Goal: Consume media (video, audio): Consume media (video, audio)

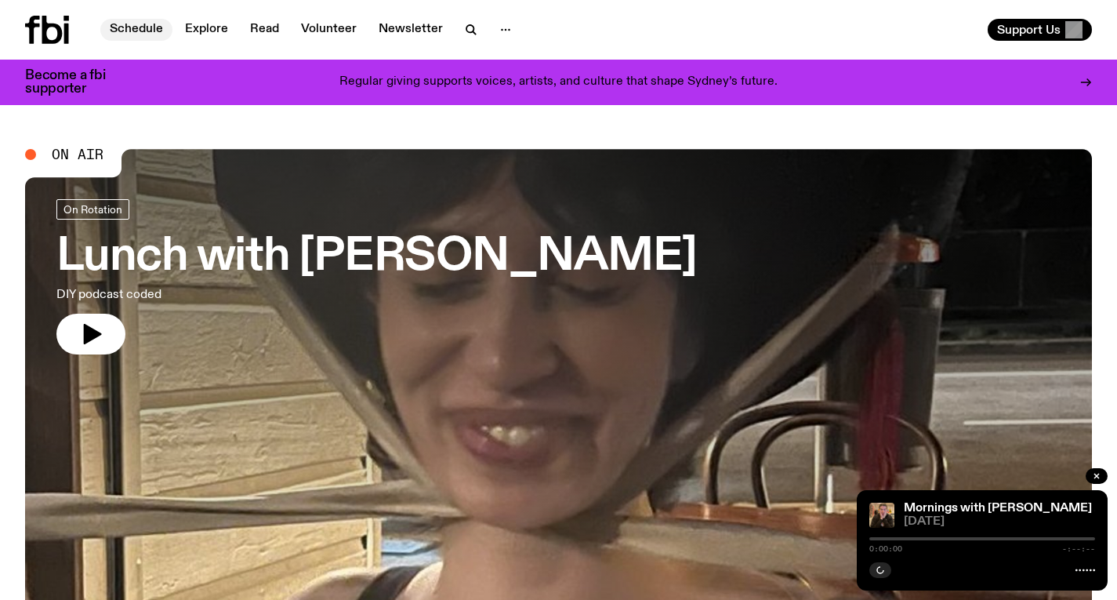
click at [147, 23] on link "Schedule" at bounding box center [136, 30] width 72 height 22
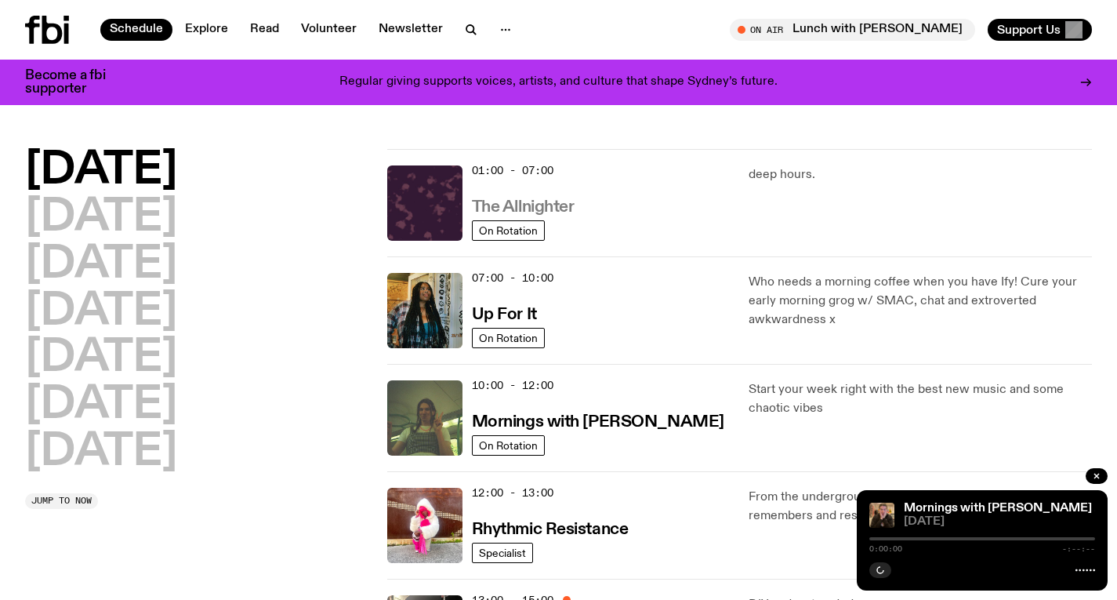
click at [491, 205] on h3 "The Allnighter" at bounding box center [523, 207] width 103 height 16
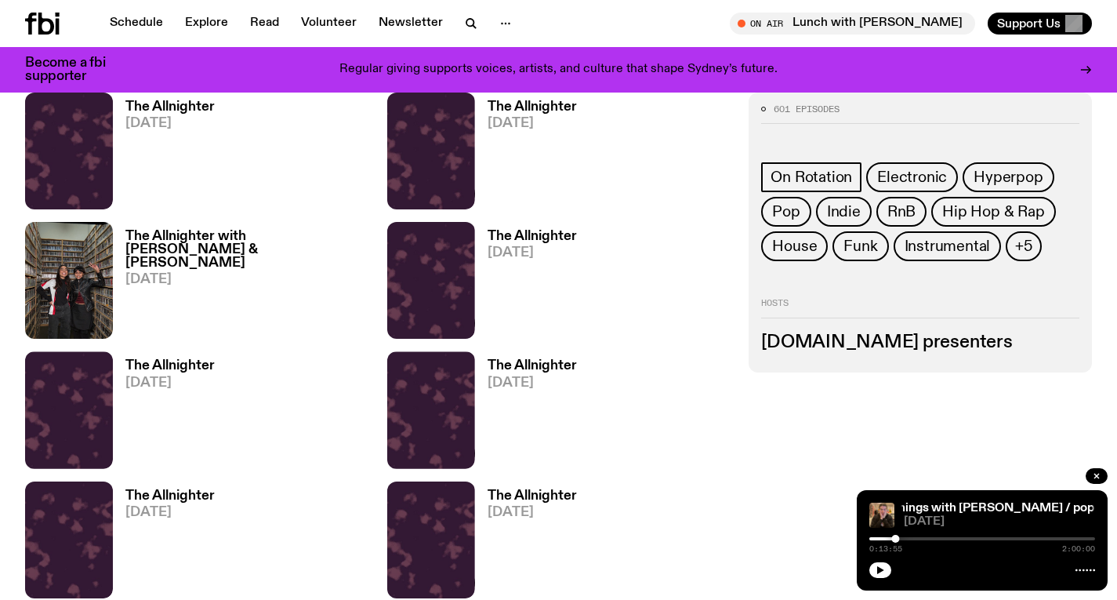
scroll to position [795, 0]
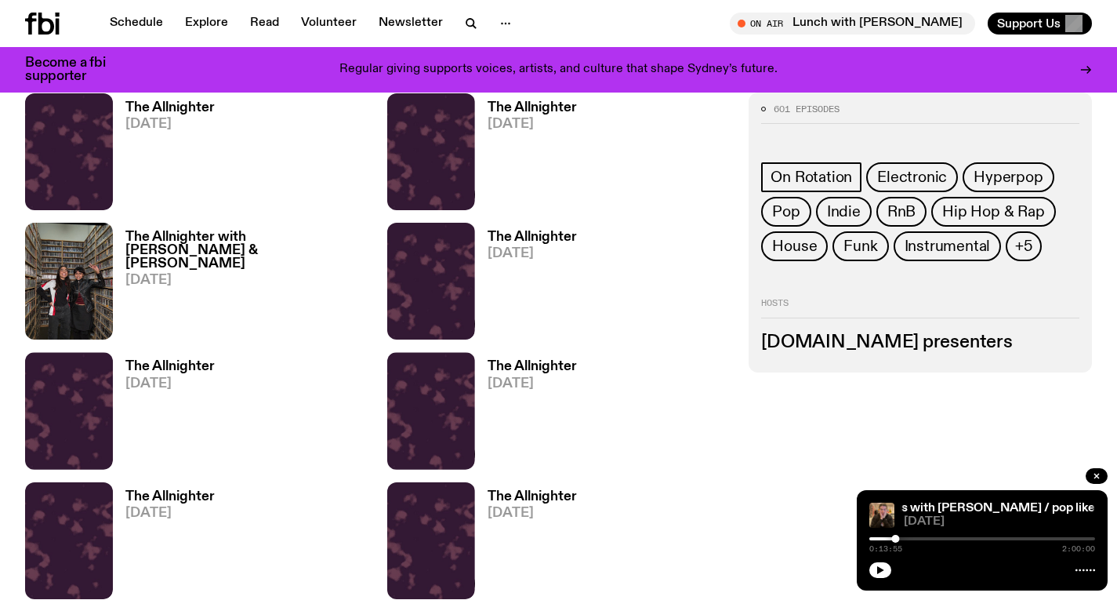
click at [328, 230] on h3 "The Allnighter with [PERSON_NAME] & [PERSON_NAME]" at bounding box center [246, 250] width 243 height 40
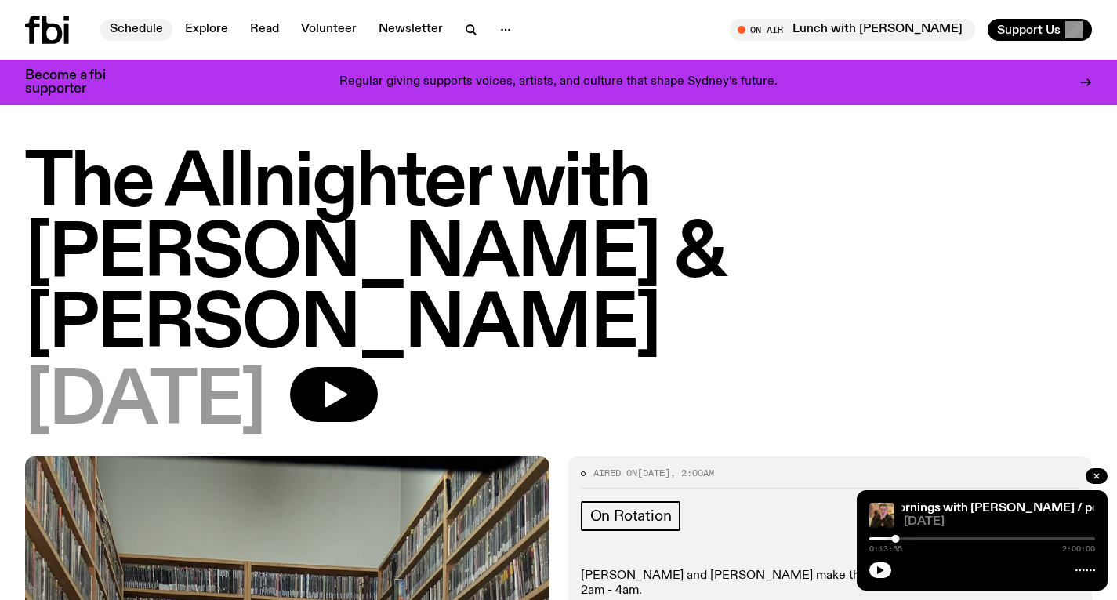
click at [138, 20] on link "Schedule" at bounding box center [136, 30] width 72 height 22
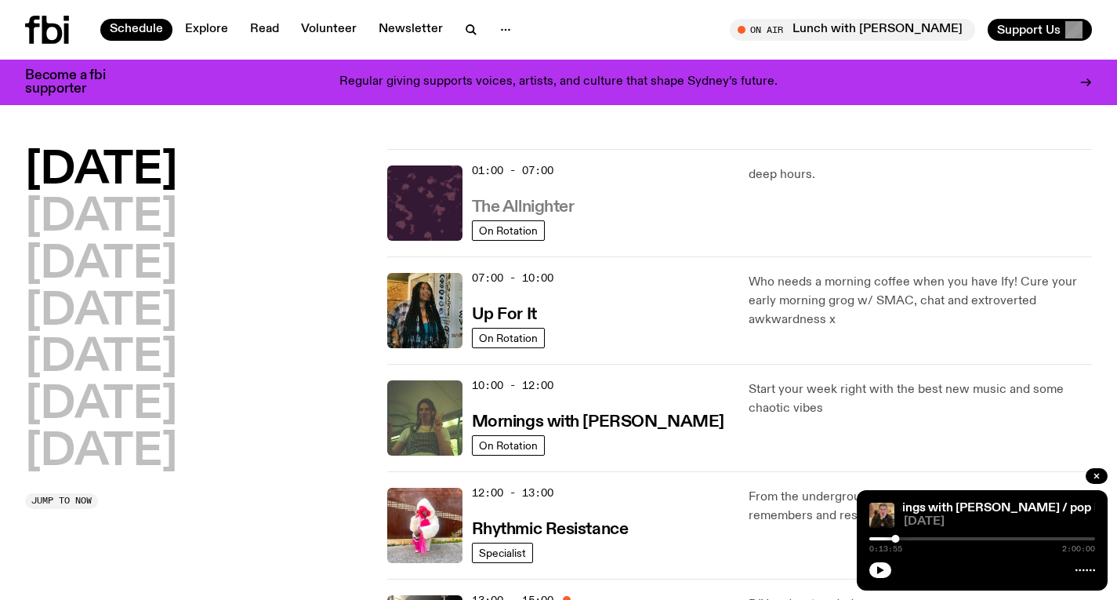
click at [538, 211] on h3 "The Allnighter" at bounding box center [523, 207] width 103 height 16
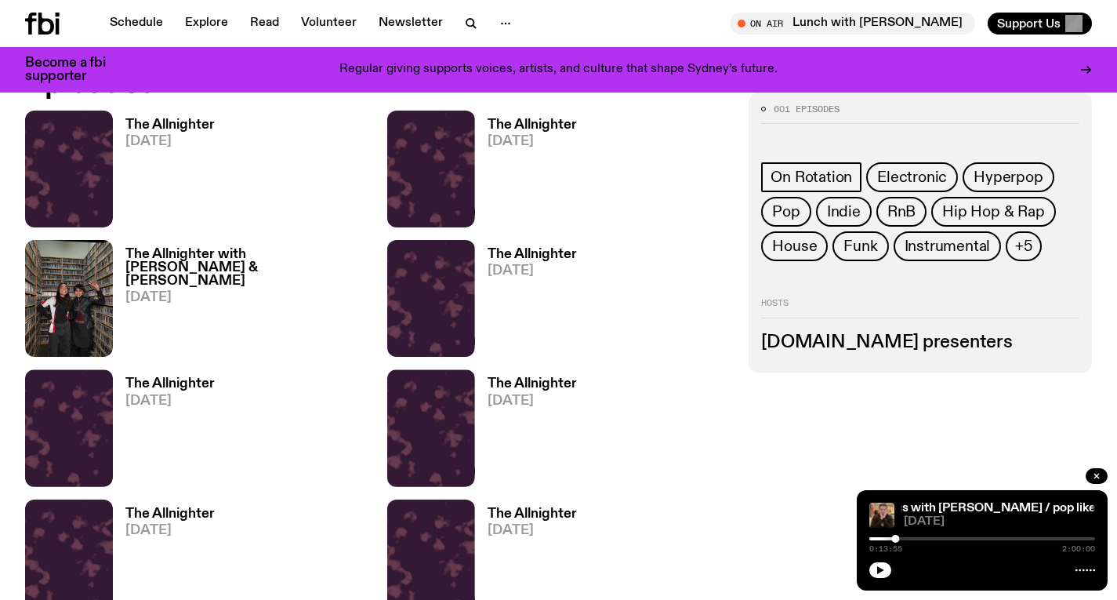
scroll to position [662, 0]
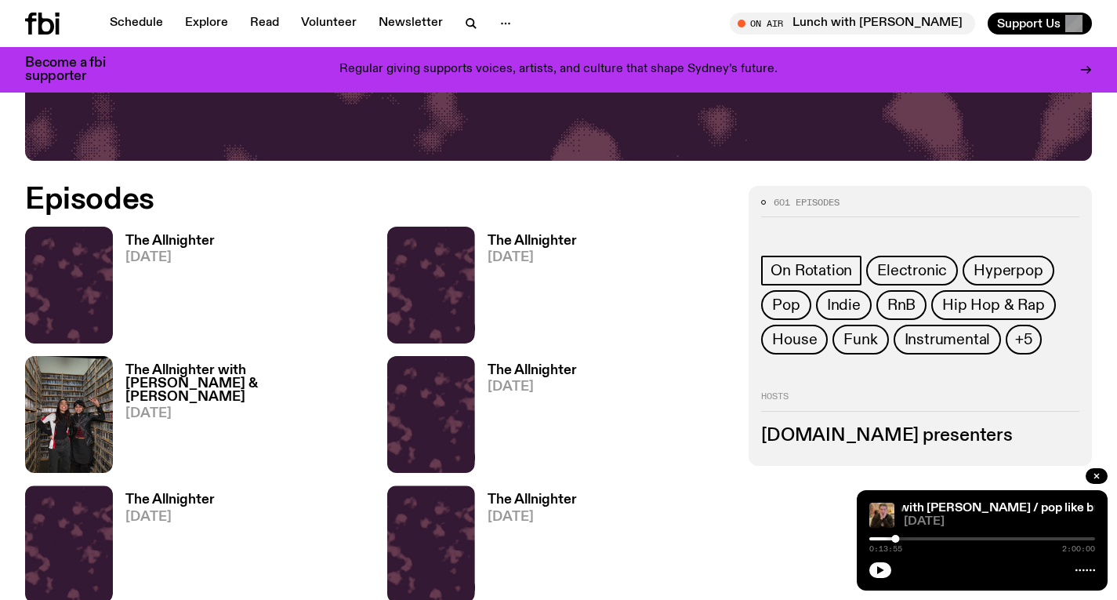
click at [552, 234] on h3 "The Allnighter" at bounding box center [531, 240] width 89 height 13
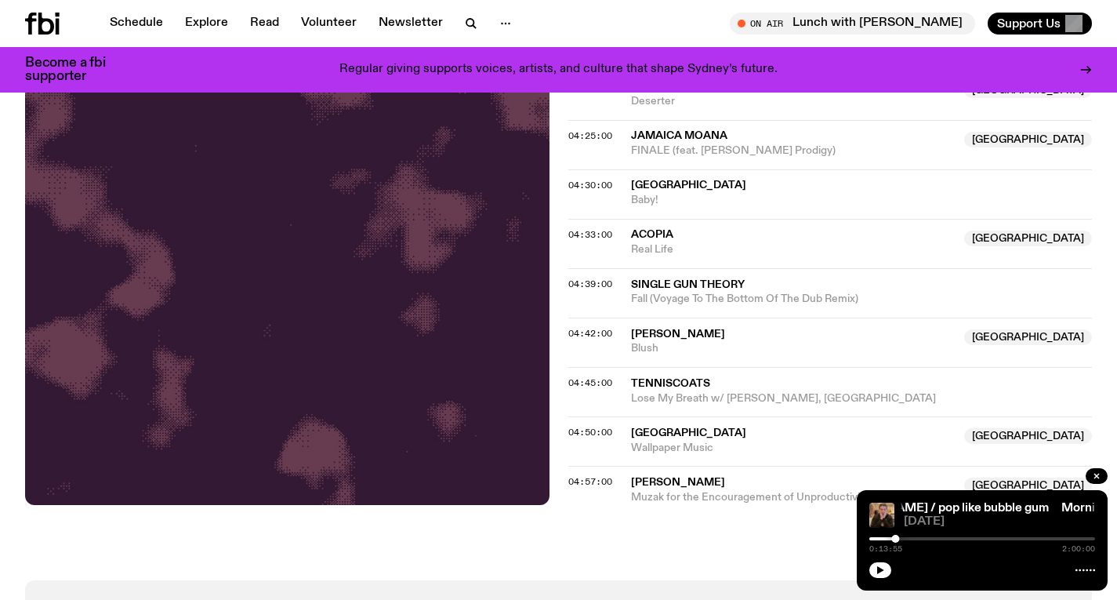
scroll to position [2089, 0]
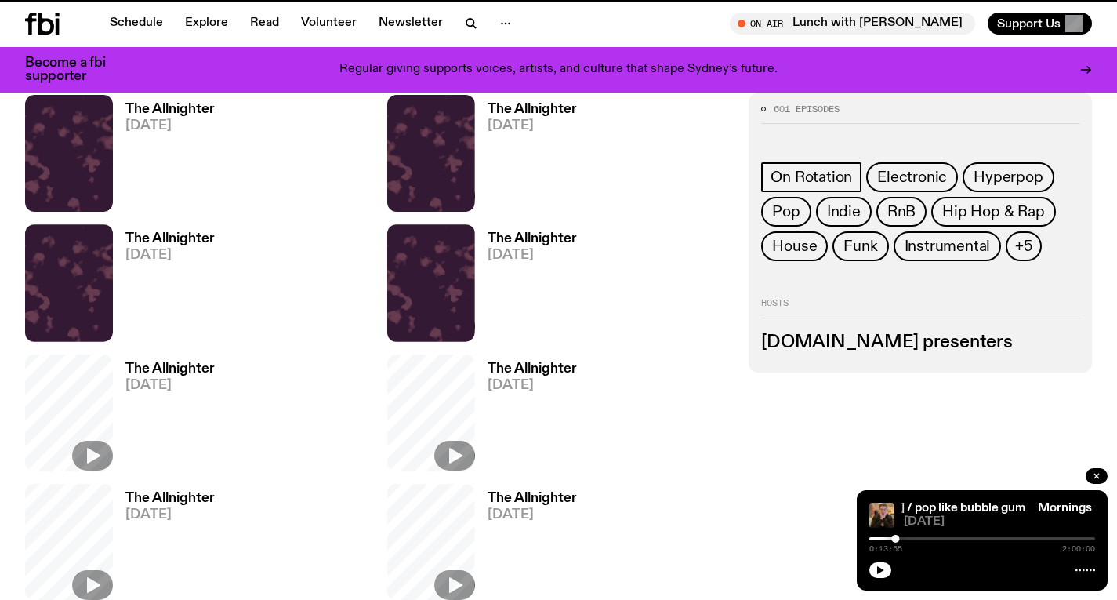
scroll to position [662, 0]
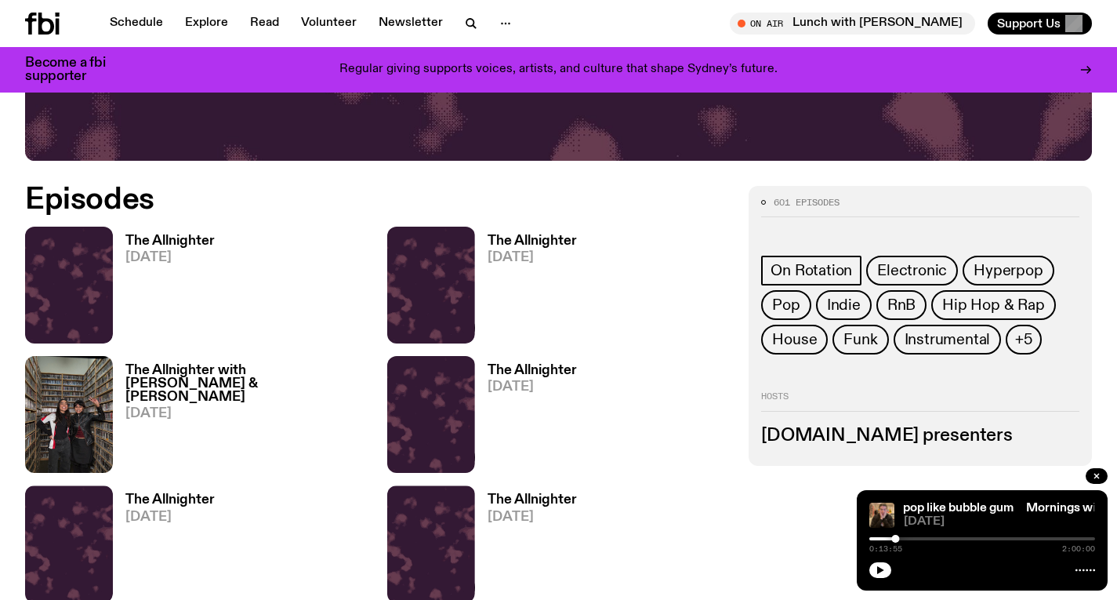
click at [168, 255] on span "[DATE]" at bounding box center [169, 257] width 89 height 13
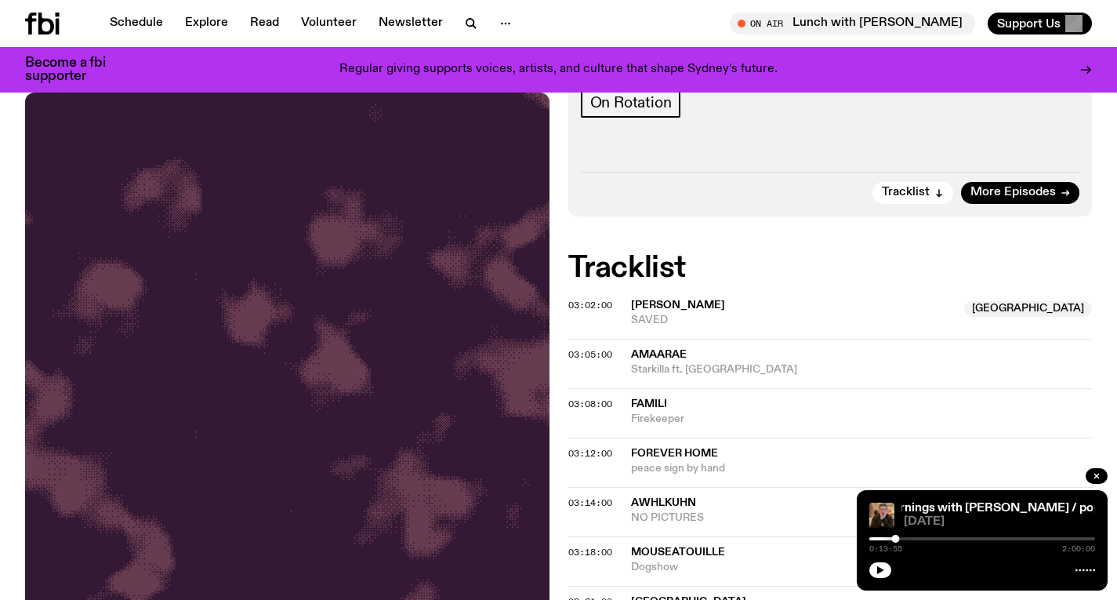
scroll to position [255, 0]
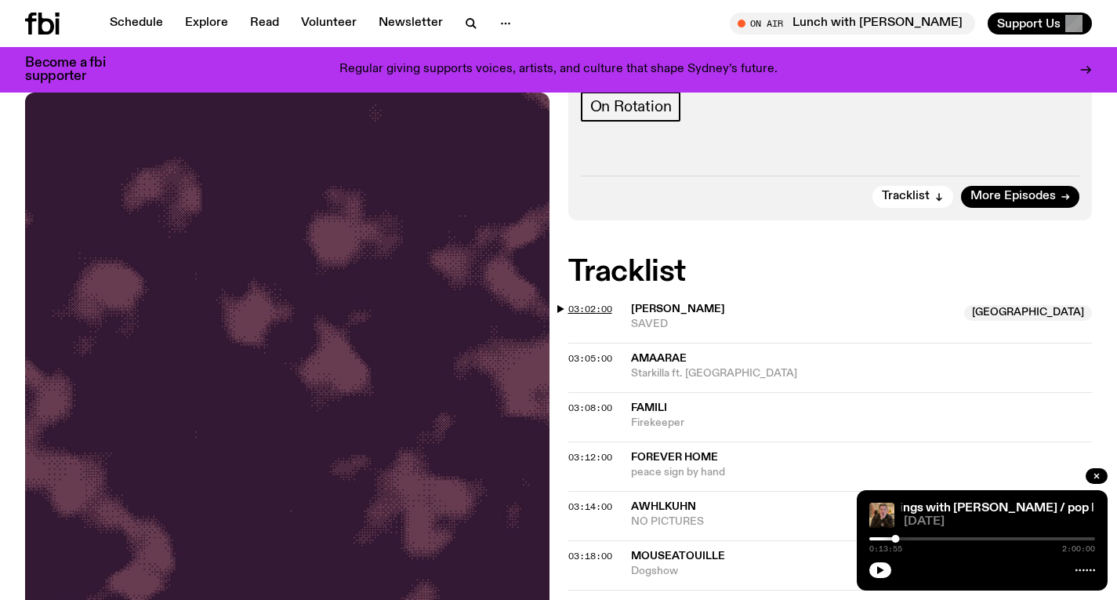
click at [581, 310] on span "03:02:00" at bounding box center [590, 309] width 44 height 13
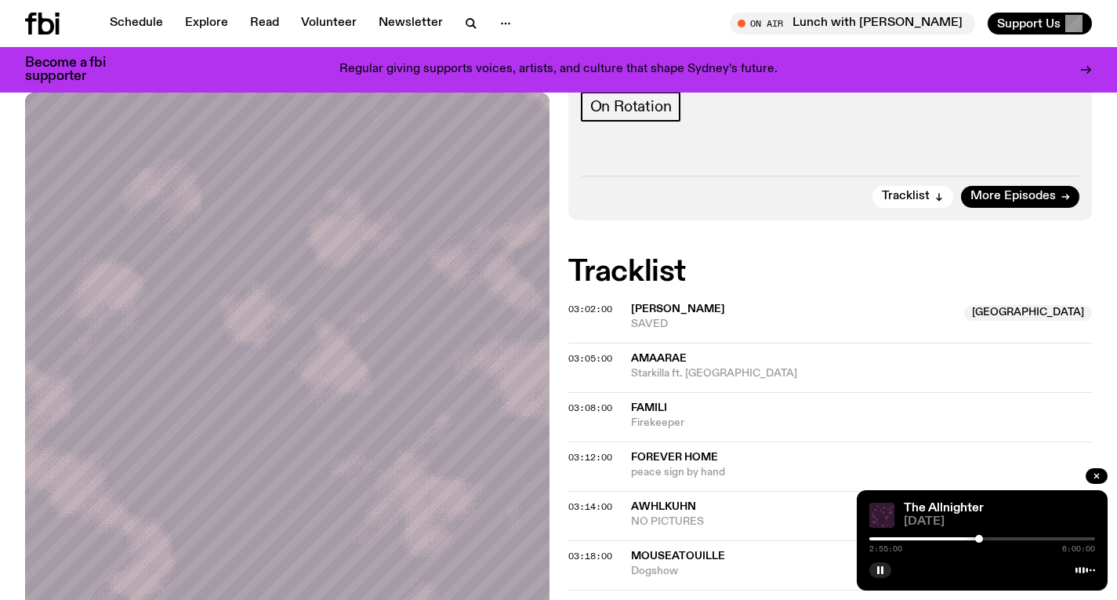
click at [979, 537] on div at bounding box center [979, 538] width 8 height 8
click at [981, 537] on div at bounding box center [979, 538] width 8 height 8
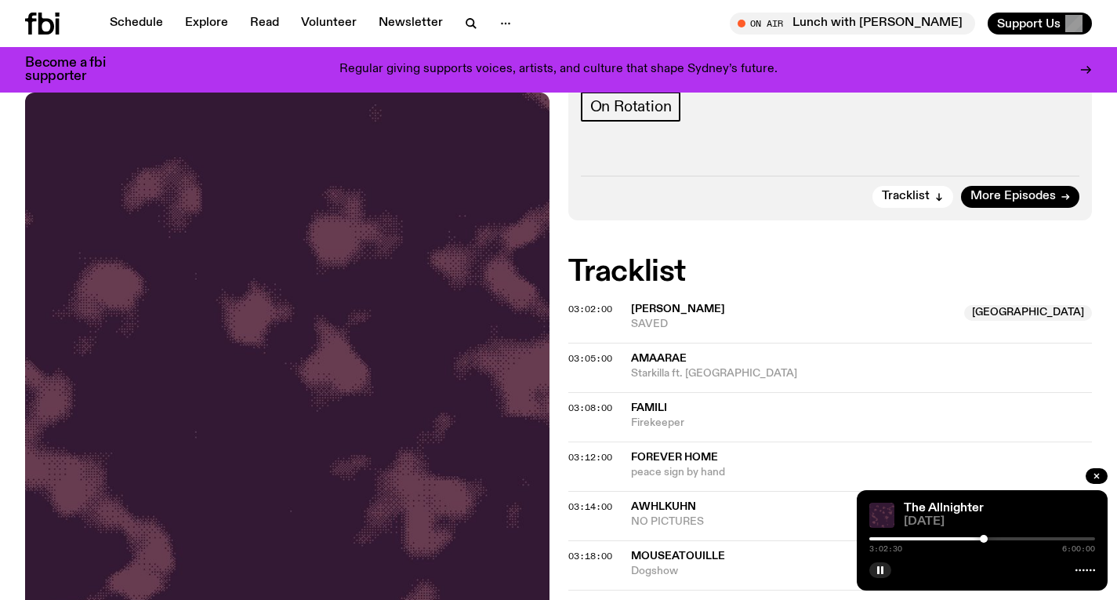
click at [984, 537] on div at bounding box center [984, 538] width 8 height 8
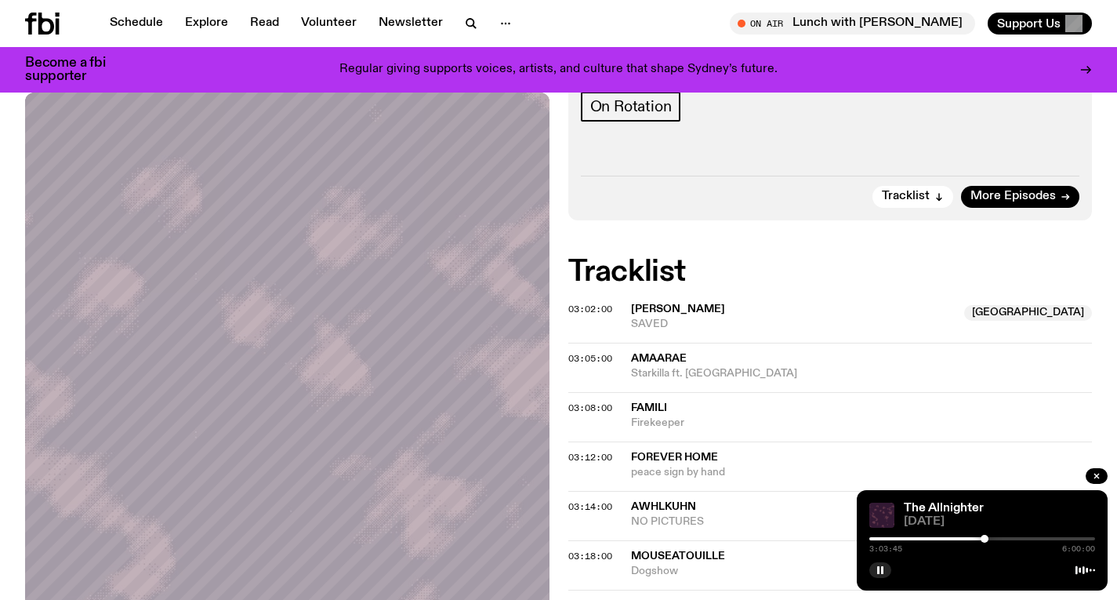
click at [984, 537] on div at bounding box center [984, 538] width 8 height 8
click at [982, 537] on div at bounding box center [982, 538] width 8 height 8
click at [984, 537] on div at bounding box center [984, 538] width 8 height 8
click at [983, 537] on div at bounding box center [984, 538] width 8 height 8
click at [985, 537] on div at bounding box center [985, 538] width 8 height 8
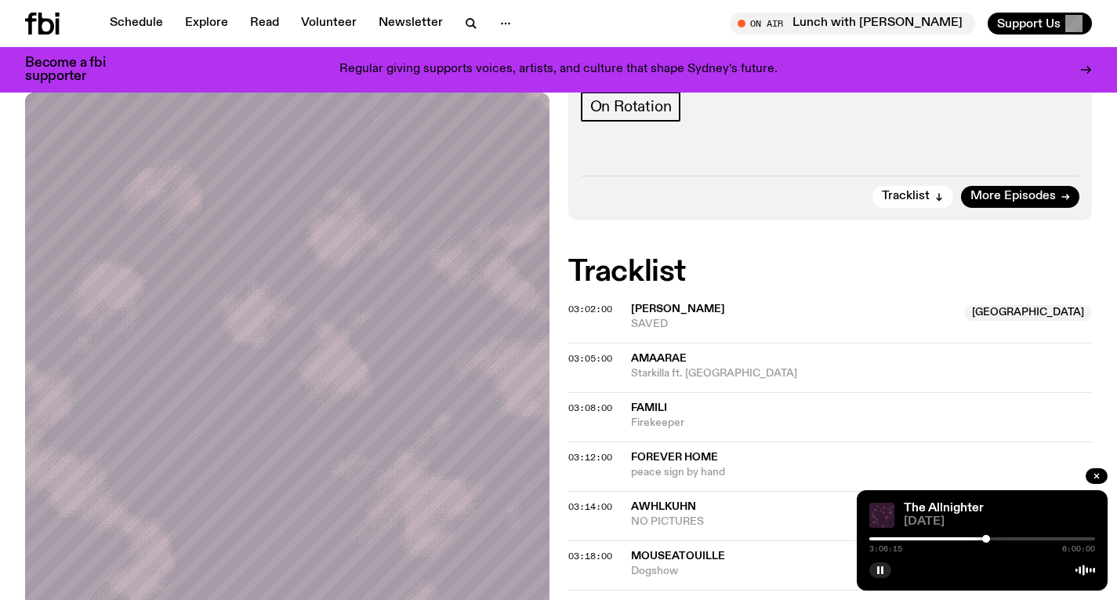
click at [986, 537] on div at bounding box center [986, 538] width 8 height 8
